Goal: Navigation & Orientation: Find specific page/section

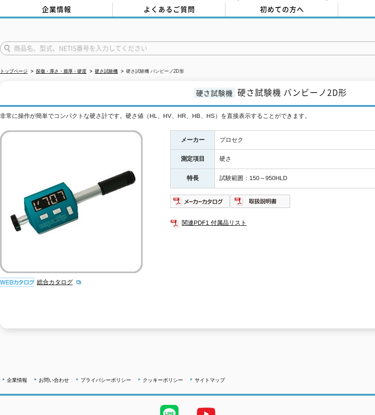
scroll to position [80, 0]
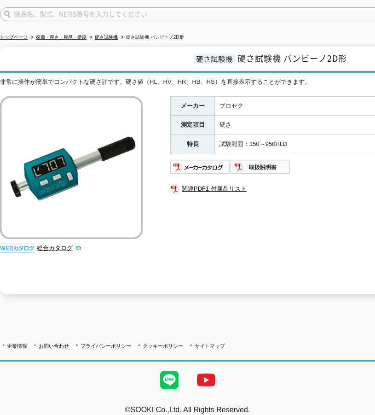
drag, startPoint x: 250, startPoint y: 293, endPoint x: 161, endPoint y: 281, distance: 89.7
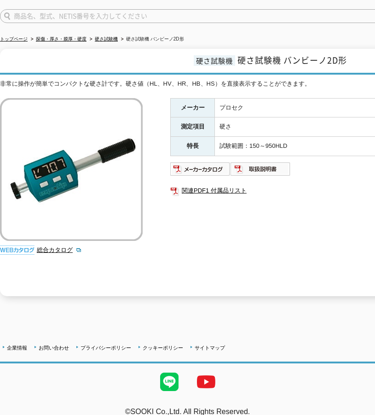
scroll to position [0, 0]
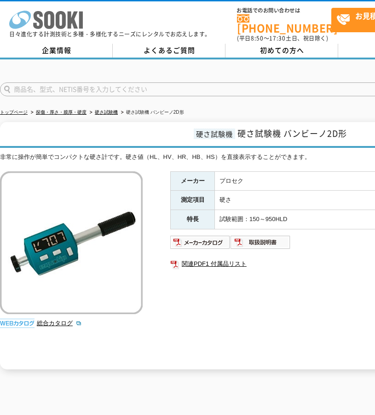
click at [63, 17] on icon at bounding box center [61, 20] width 10 height 18
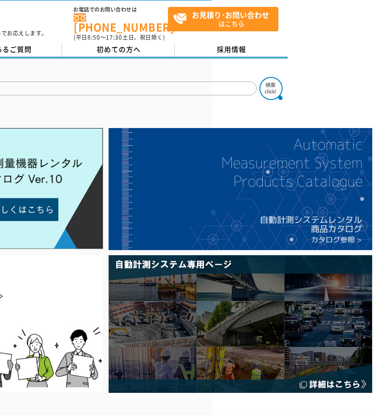
scroll to position [5, 50]
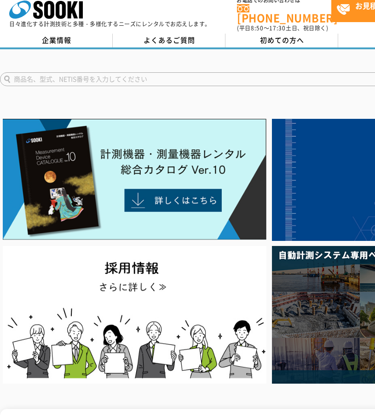
drag, startPoint x: 152, startPoint y: 99, endPoint x: 69, endPoint y: 111, distance: 83.7
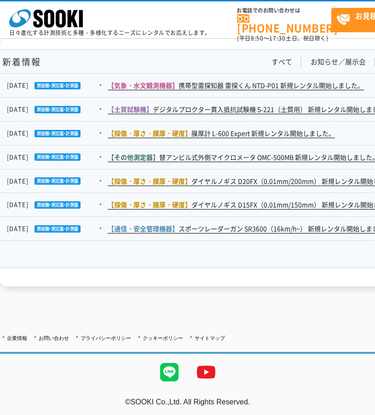
scroll to position [1486, 0]
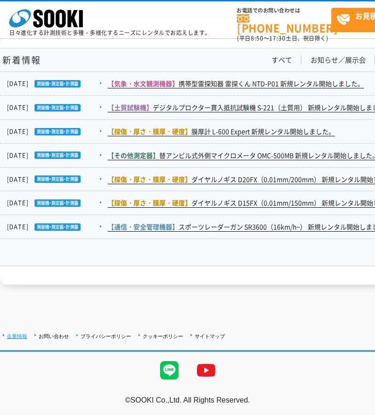
click at [18, 337] on link "企業情報" at bounding box center [17, 336] width 20 height 6
